Goal: Submit feedback/report problem

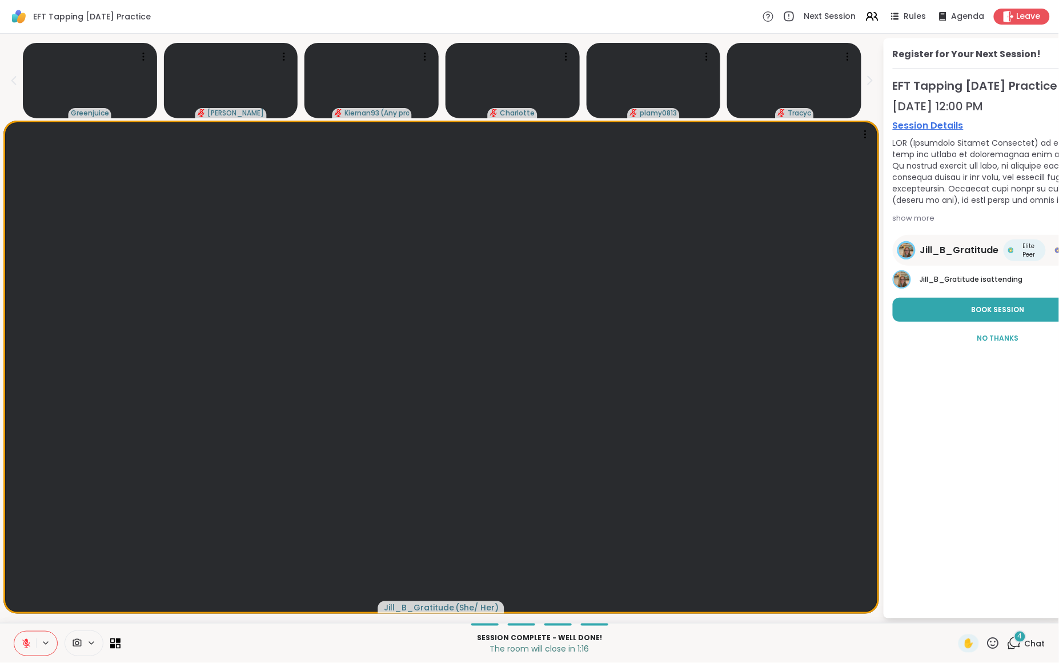
click at [1022, 635] on span "4" at bounding box center [1020, 636] width 5 height 10
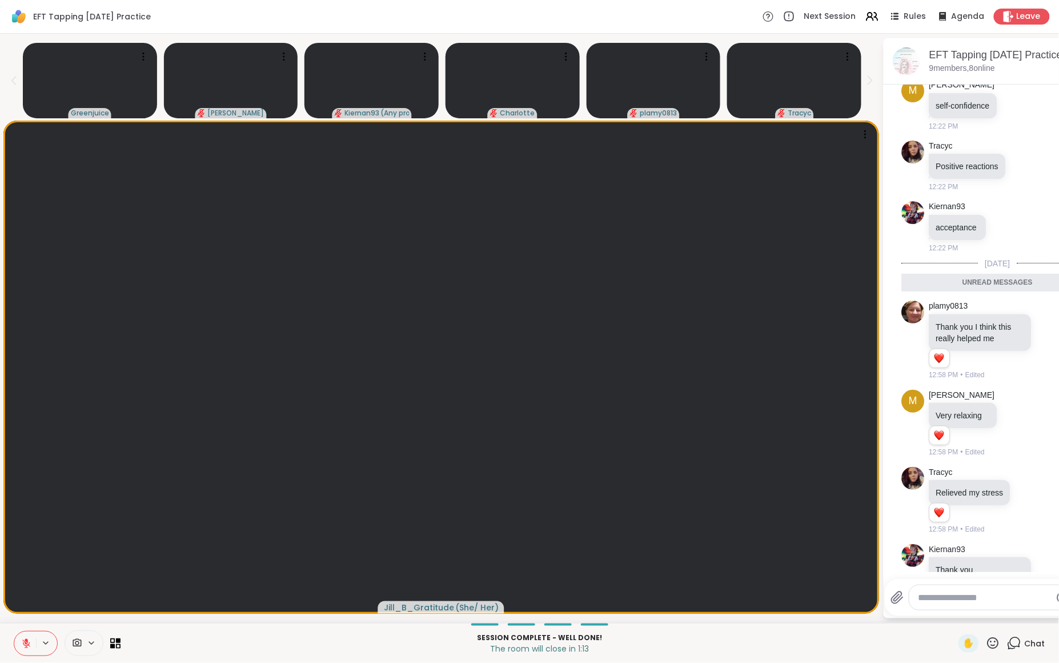
scroll to position [2325, 0]
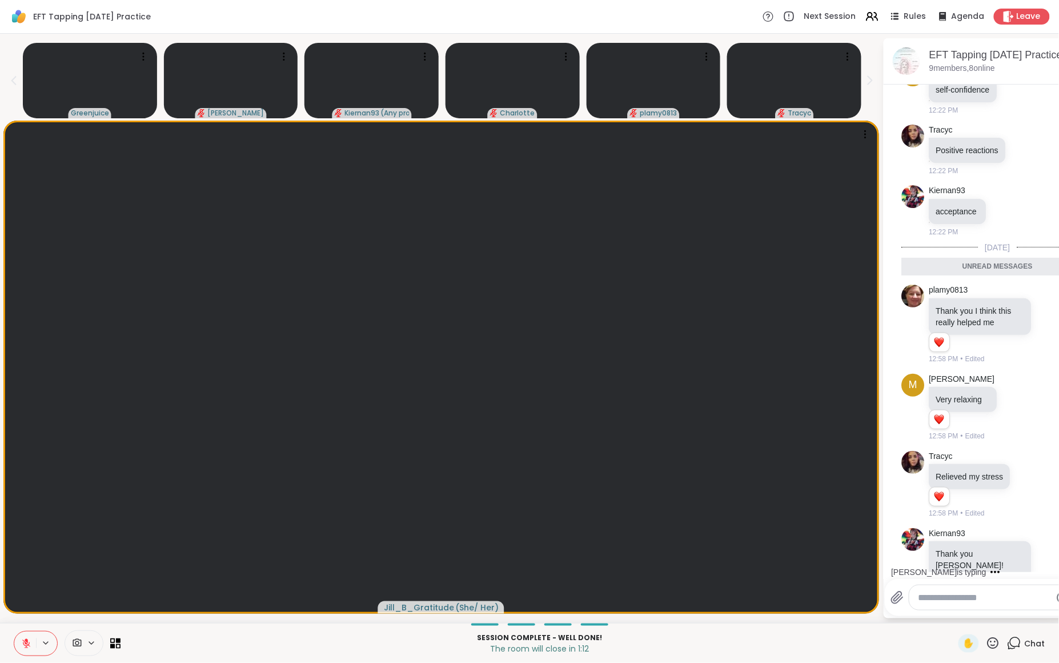
click at [937, 598] on textarea "Type your message" at bounding box center [985, 597] width 133 height 11
type textarea "**********"
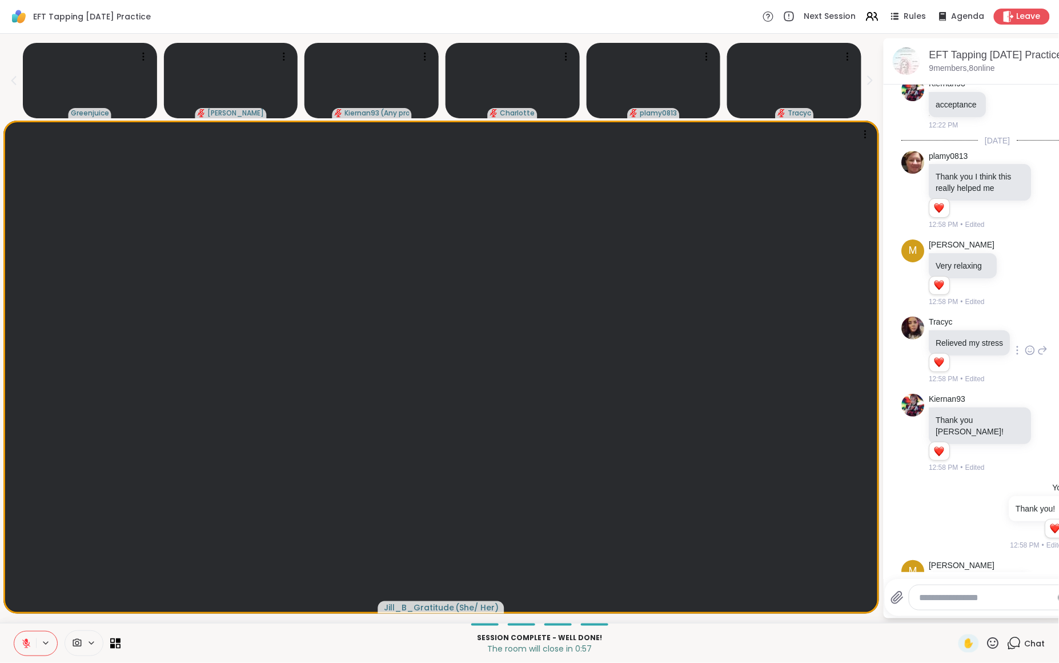
scroll to position [2451, 0]
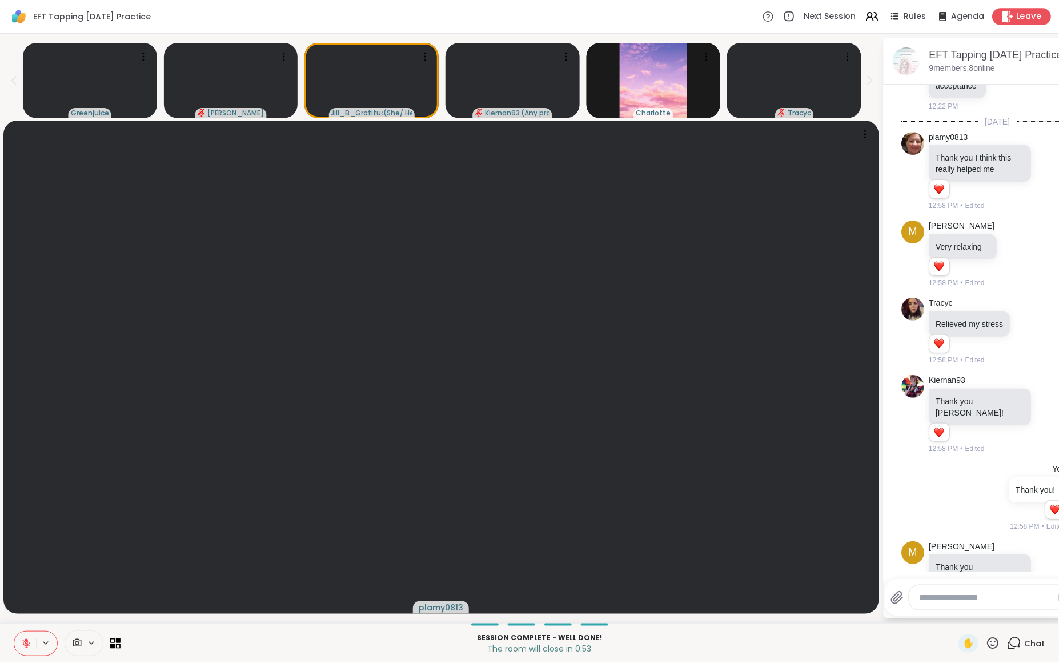
click at [1025, 18] on span "Leave" at bounding box center [1029, 17] width 25 height 12
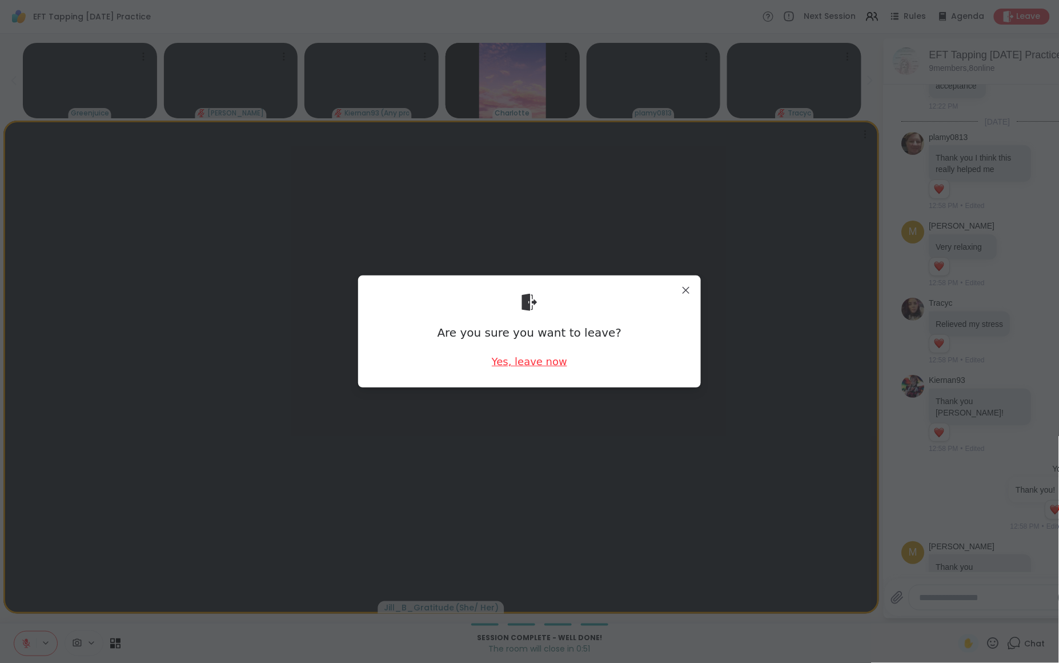
click at [552, 366] on div "Yes, leave now" at bounding box center [529, 361] width 75 height 14
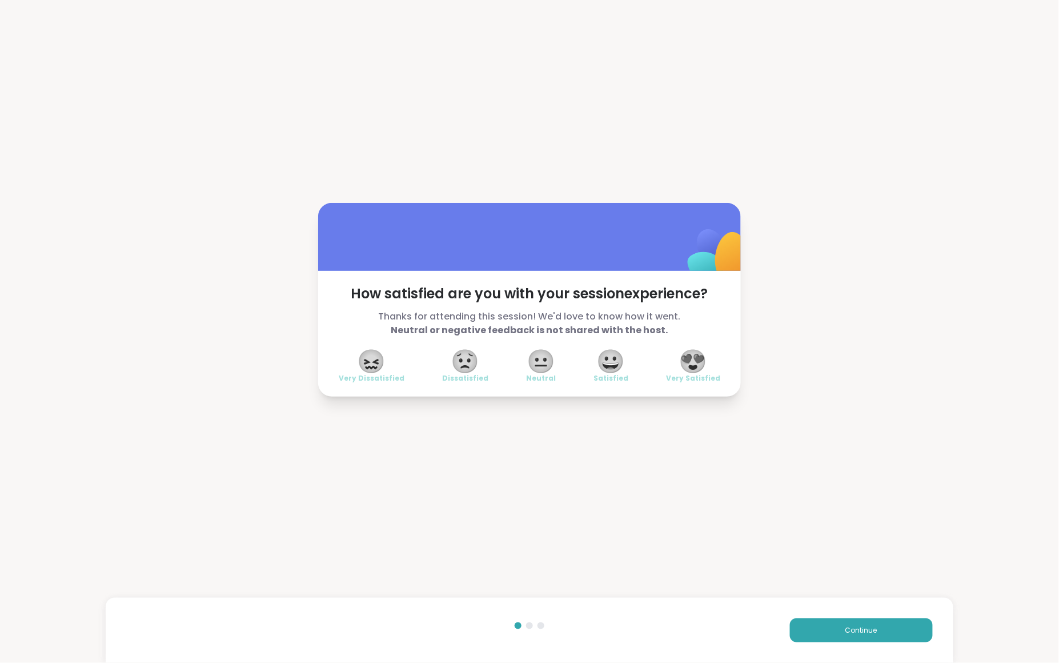
click at [689, 371] on span "😍" at bounding box center [693, 361] width 29 height 21
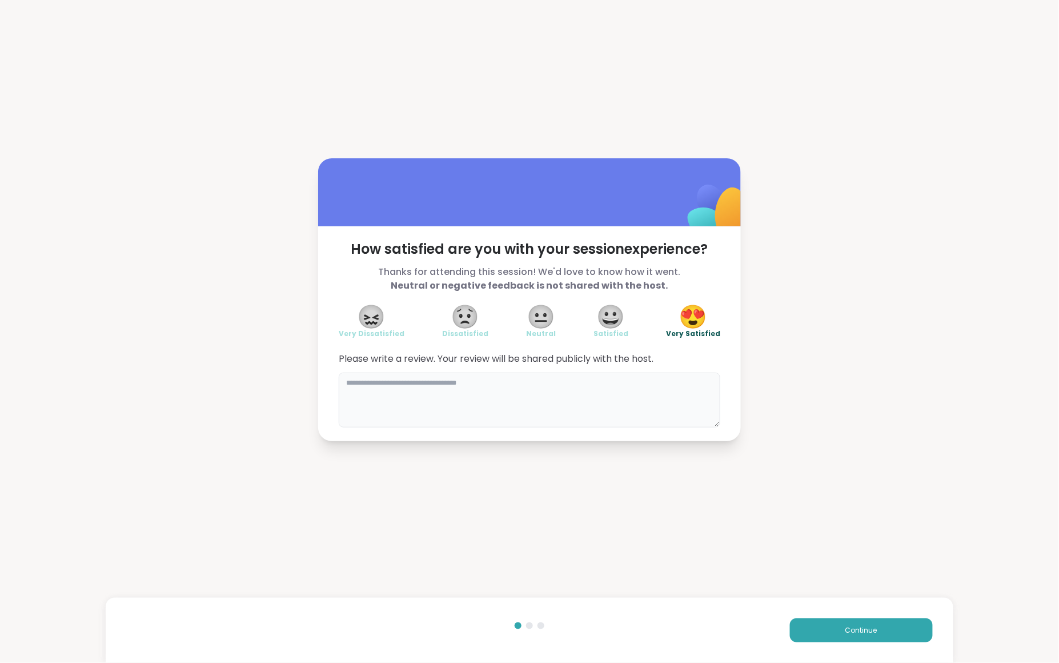
click at [411, 395] on textarea at bounding box center [530, 400] width 382 height 55
type textarea "**********"
click at [887, 639] on button "Continue" at bounding box center [861, 630] width 143 height 24
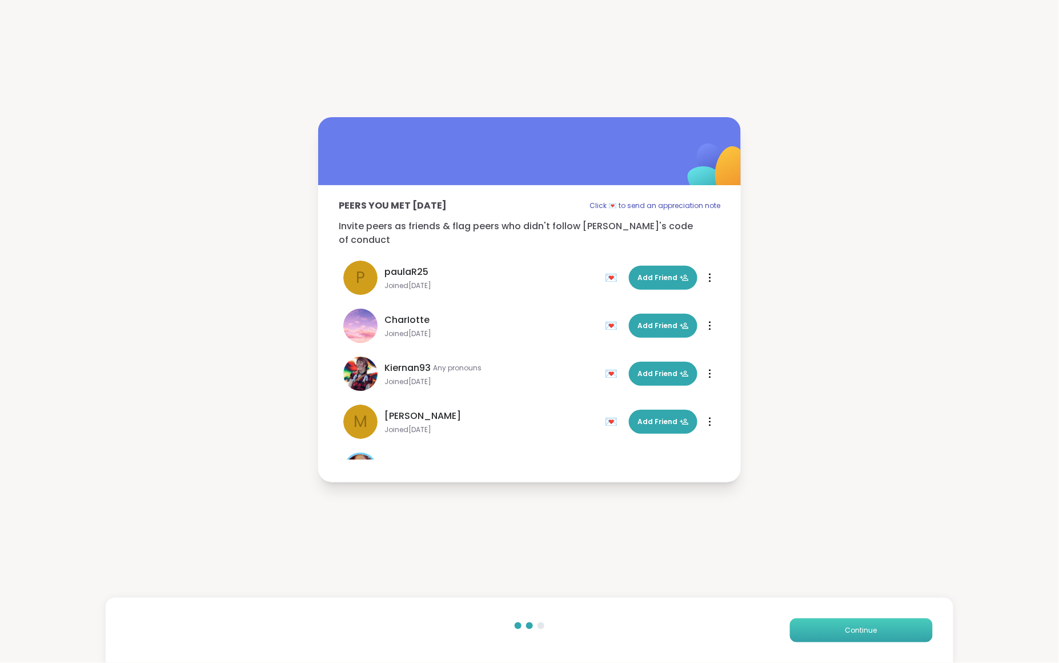
click at [835, 627] on button "Continue" at bounding box center [861, 630] width 143 height 24
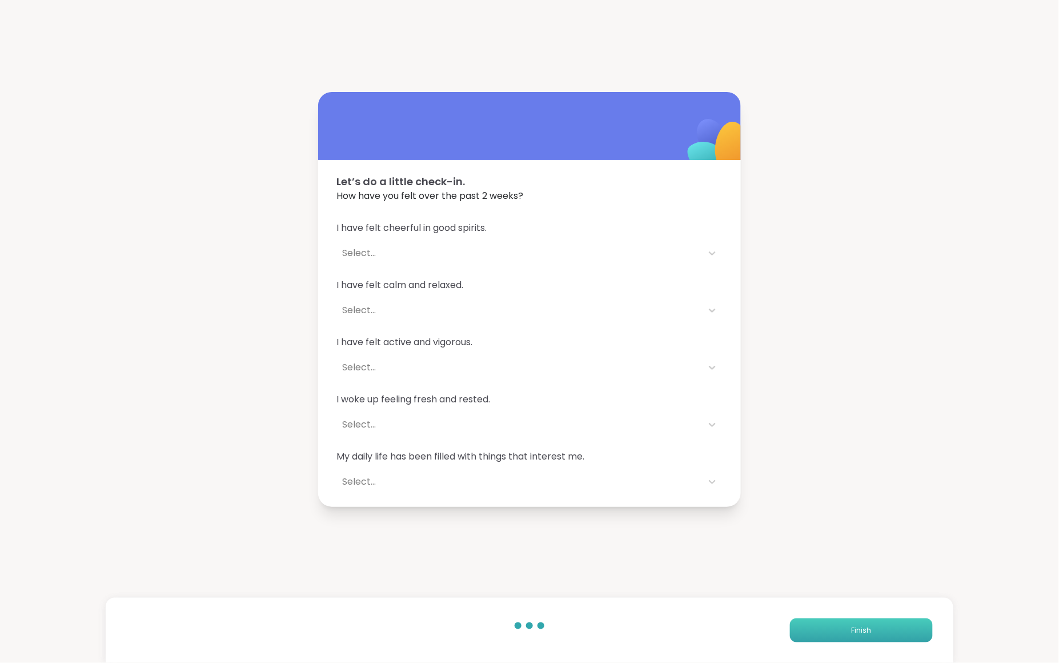
click at [835, 627] on button "Finish" at bounding box center [861, 630] width 143 height 24
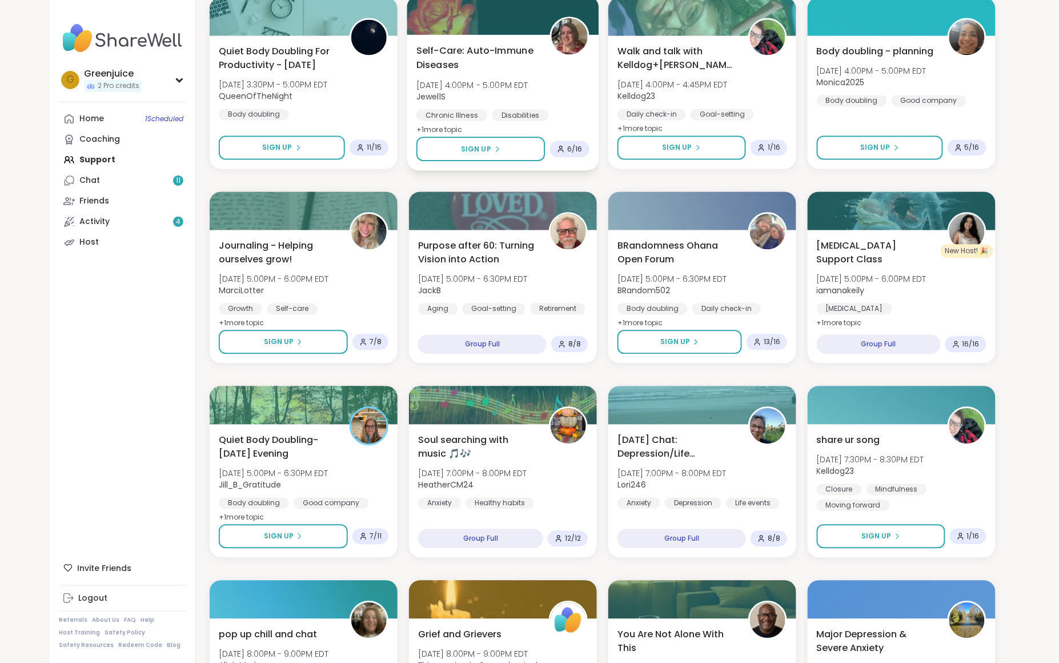
scroll to position [791, 0]
